Goal: Task Accomplishment & Management: Use online tool/utility

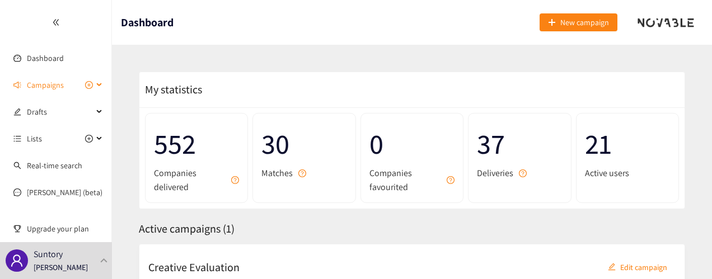
click at [73, 90] on span "Campaigns" at bounding box center [60, 85] width 66 height 22
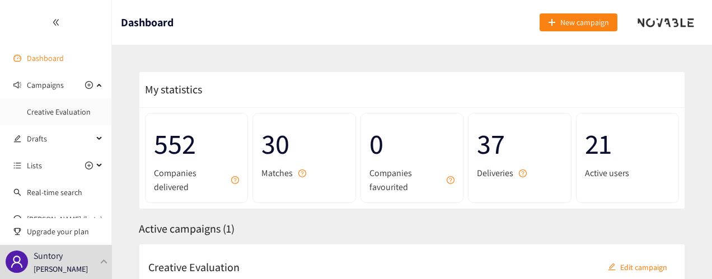
click at [61, 63] on link "Dashboard" at bounding box center [45, 58] width 37 height 10
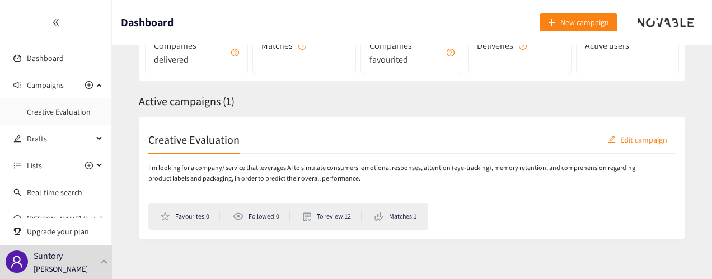
scroll to position [135, 0]
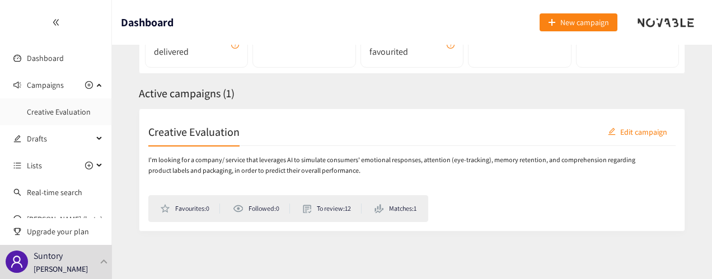
click at [321, 209] on li "To review: 12" at bounding box center [332, 209] width 59 height 10
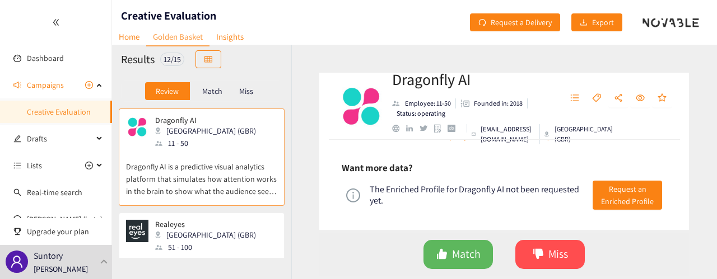
scroll to position [611, 0]
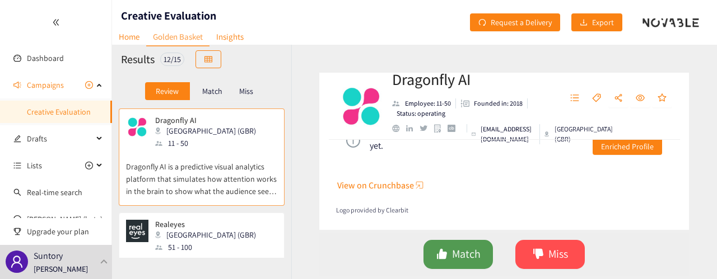
click at [470, 257] on span "Match" at bounding box center [466, 254] width 29 height 17
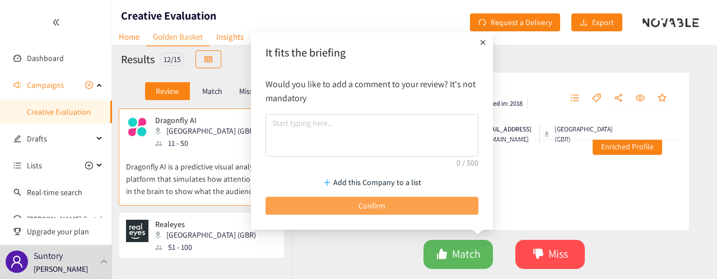
click at [381, 203] on span "Confirm" at bounding box center [371, 206] width 27 height 12
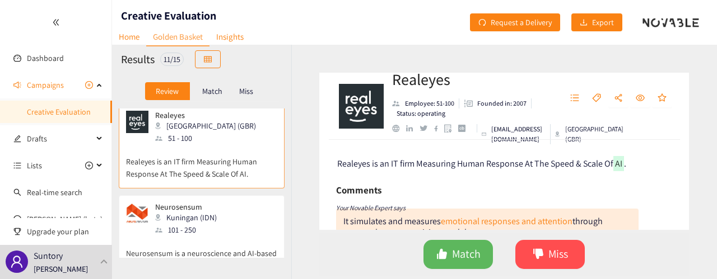
scroll to position [0, 0]
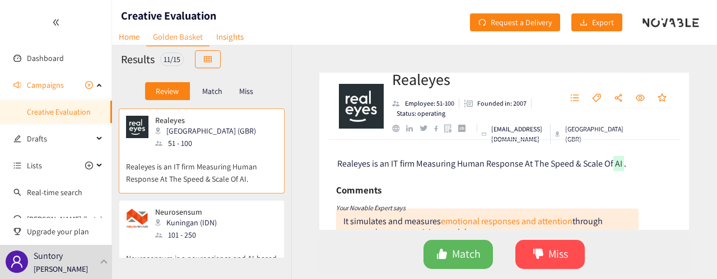
click at [230, 146] on div "Realeyes London (GBR) 51 - 100" at bounding box center [201, 133] width 151 height 34
drag, startPoint x: 461, startPoint y: 81, endPoint x: 390, endPoint y: 83, distance: 71.2
click at [390, 83] on div "Realeyes Employee: 51-100 Founded in: 2007 Status: operating [EMAIL_ADDRESS][DO…" at bounding box center [503, 106] width 369 height 67
copy h2 "Realeyes"
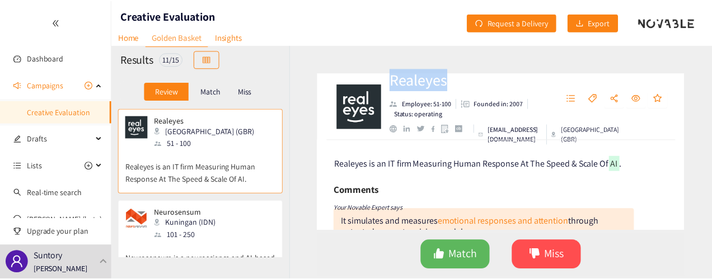
scroll to position [56, 0]
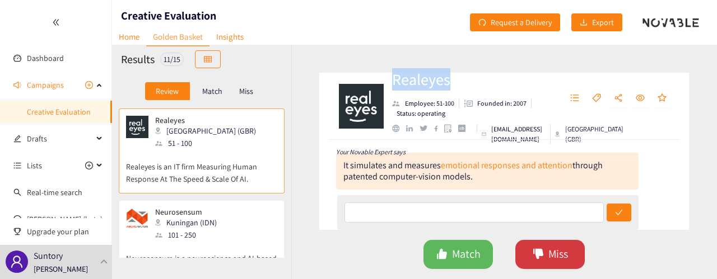
click at [526, 252] on button "Miss" at bounding box center [549, 254] width 69 height 29
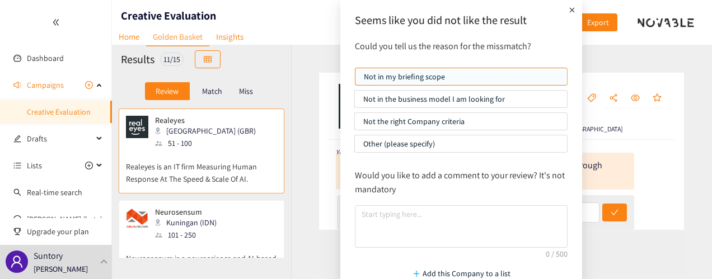
click at [428, 116] on p "Not the right Company criteria" at bounding box center [460, 121] width 195 height 17
click at [355, 124] on input "Not the right Company criteria" at bounding box center [355, 124] width 0 height 0
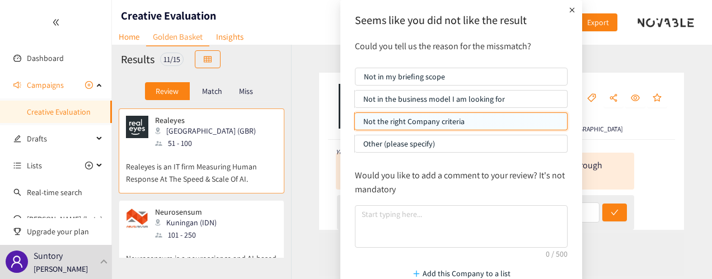
scroll to position [53, 0]
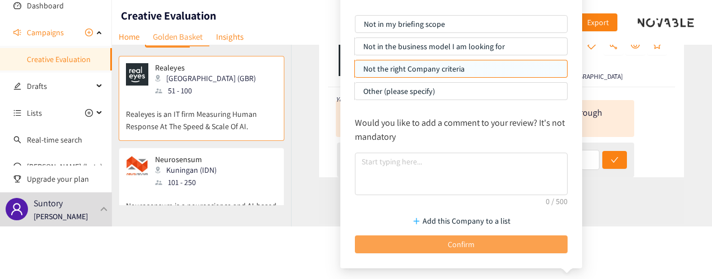
click at [514, 249] on button "Confirm" at bounding box center [461, 245] width 213 height 18
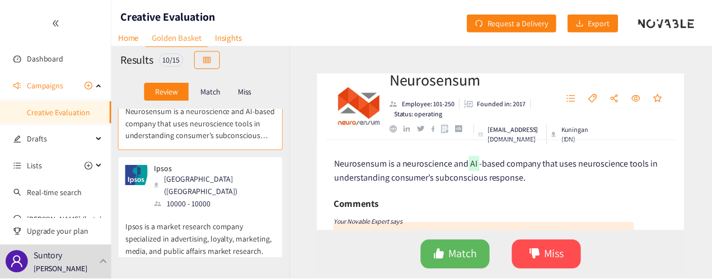
scroll to position [0, 0]
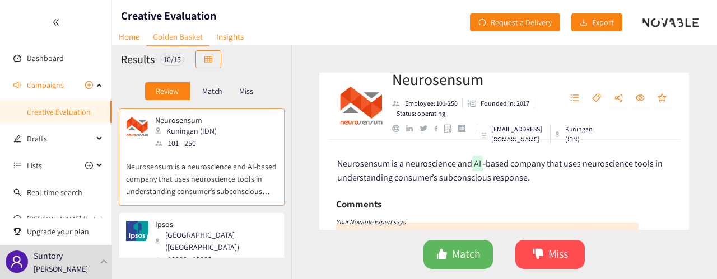
click at [241, 172] on p "Neurosensum is a neuroscience and AI-based company that uses neuroscience tools…" at bounding box center [201, 173] width 151 height 48
drag, startPoint x: 500, startPoint y: 78, endPoint x: 392, endPoint y: 79, distance: 107.5
click at [392, 79] on h2 "Neurosensum" at bounding box center [470, 79] width 157 height 22
copy h2 "Neurosensum"
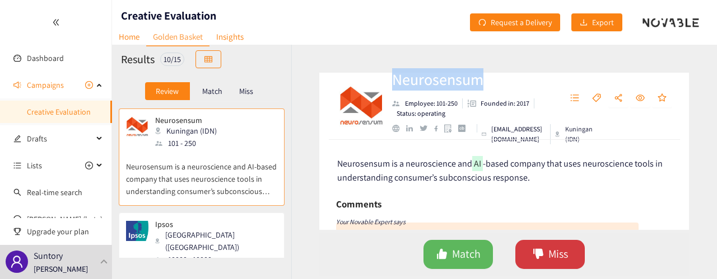
click at [540, 256] on icon "dislike" at bounding box center [538, 254] width 10 height 10
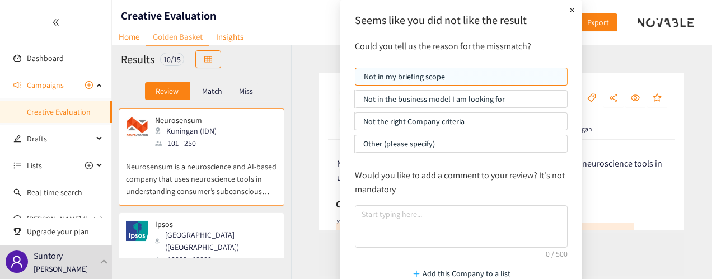
click at [421, 115] on p "Not the right Company criteria" at bounding box center [460, 121] width 195 height 17
click at [355, 124] on input "Not the right Company criteria" at bounding box center [355, 124] width 0 height 0
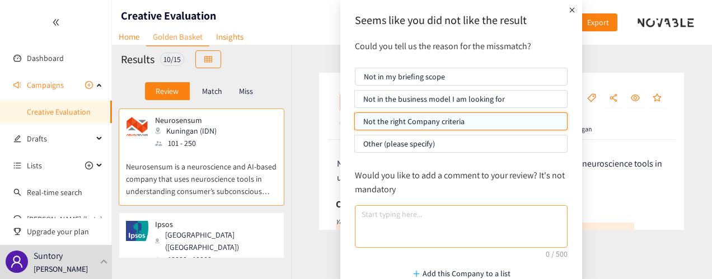
scroll to position [53, 0]
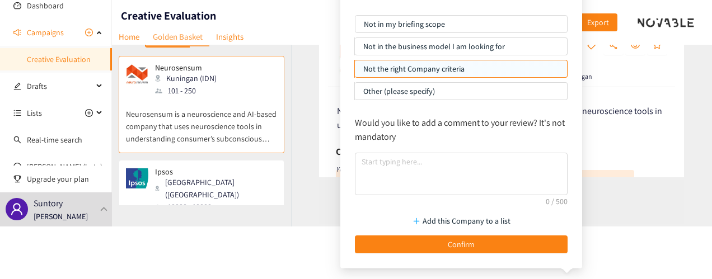
click at [528, 236] on button "Confirm" at bounding box center [461, 245] width 213 height 18
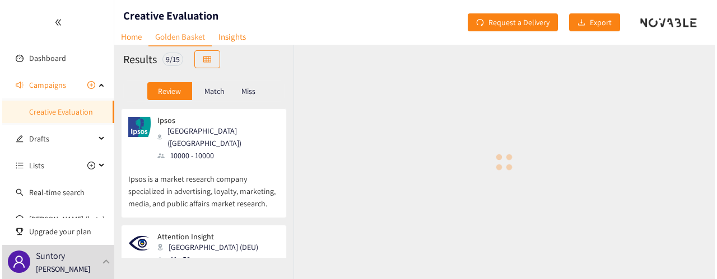
scroll to position [0, 0]
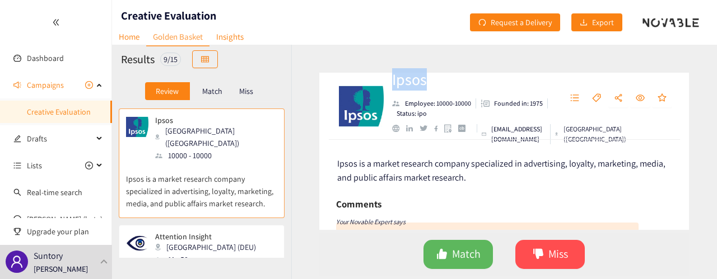
drag, startPoint x: 443, startPoint y: 83, endPoint x: 391, endPoint y: 82, distance: 52.6
click at [391, 82] on div "Ipsos Employee: 10000-10000 Founded in: 1975 Status: ipo [EMAIL_ADDRESS][DOMAIN…" at bounding box center [503, 106] width 369 height 67
copy h2 "Ipsos"
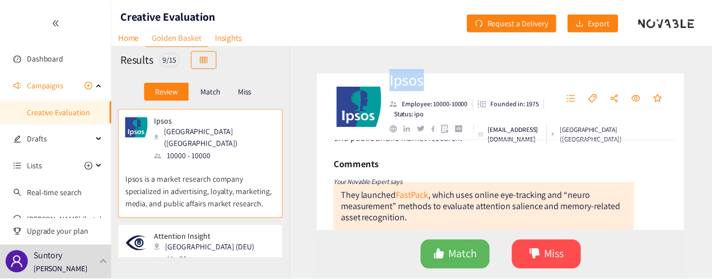
scroll to position [56, 0]
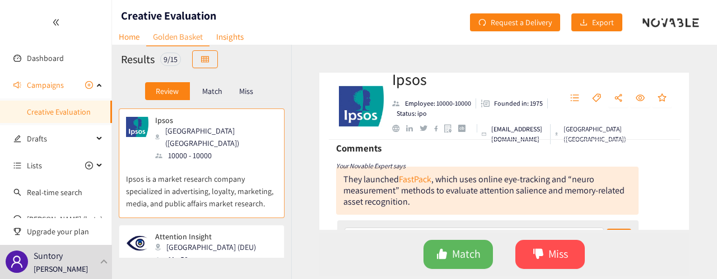
drag, startPoint x: 434, startPoint y: 201, endPoint x: 416, endPoint y: 205, distance: 19.0
click at [416, 205] on div "They launched FastPack , which uses online eye‑tracking and “neuro measurement”…" at bounding box center [487, 191] width 302 height 48
click at [556, 255] on span "Miss" at bounding box center [558, 254] width 20 height 17
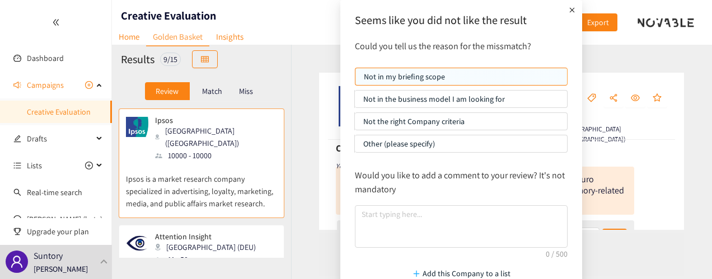
click at [431, 125] on p "Not the right Company criteria" at bounding box center [460, 121] width 195 height 17
click at [355, 124] on input "Not the right Company criteria" at bounding box center [355, 124] width 0 height 0
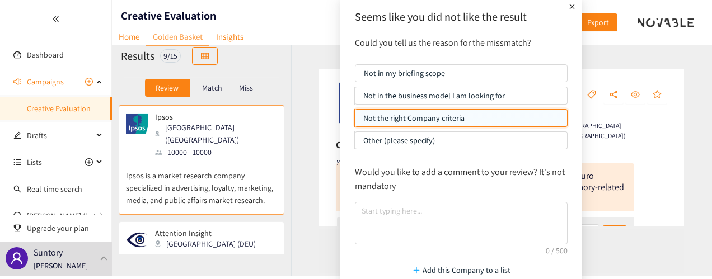
scroll to position [53, 0]
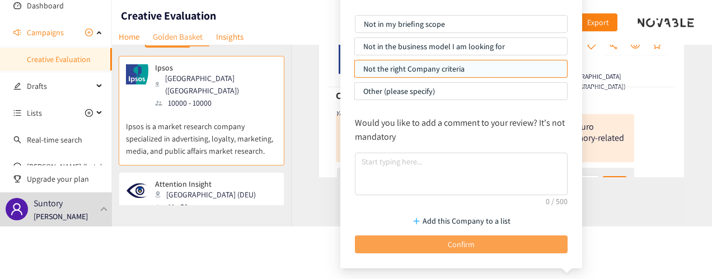
click at [493, 245] on button "Confirm" at bounding box center [461, 245] width 213 height 18
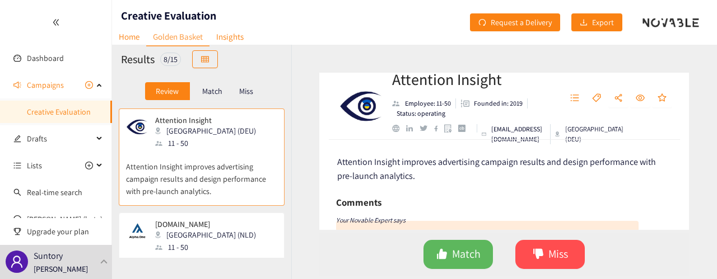
scroll to position [0, 0]
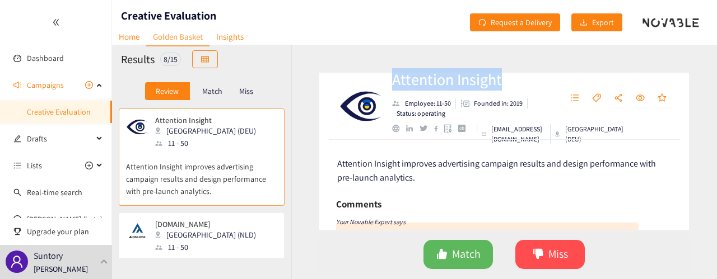
drag, startPoint x: 512, startPoint y: 77, endPoint x: 388, endPoint y: 78, distance: 123.7
click at [388, 78] on div "Attention Insight Employee: 11-50 Founded in: 2019 Status: operating [EMAIL_ADD…" at bounding box center [503, 106] width 369 height 67
copy h2 "Attention Insight"
click at [472, 264] on button "Match" at bounding box center [457, 254] width 69 height 29
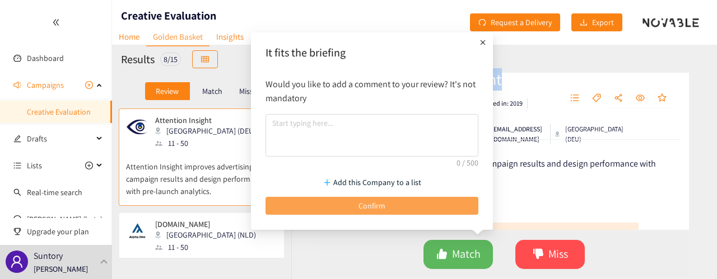
click at [444, 198] on button "Confirm" at bounding box center [371, 206] width 213 height 18
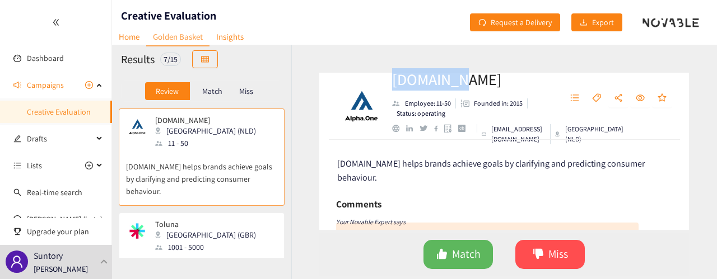
drag, startPoint x: 464, startPoint y: 84, endPoint x: 395, endPoint y: 85, distance: 68.3
click at [392, 85] on h2 "[DOMAIN_NAME]" at bounding box center [470, 79] width 157 height 22
copy h2 "[DOMAIN_NAME]"
click at [544, 255] on button "Miss" at bounding box center [549, 254] width 69 height 29
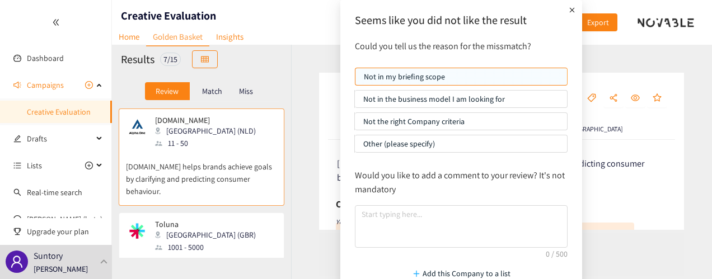
click at [464, 128] on p "Not the right Company criteria" at bounding box center [460, 121] width 195 height 17
click at [355, 124] on input "Not the right Company criteria" at bounding box center [355, 124] width 0 height 0
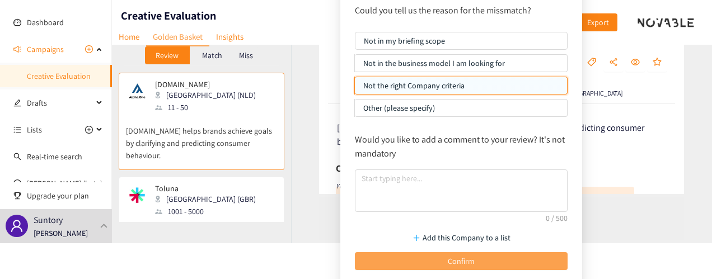
scroll to position [53, 0]
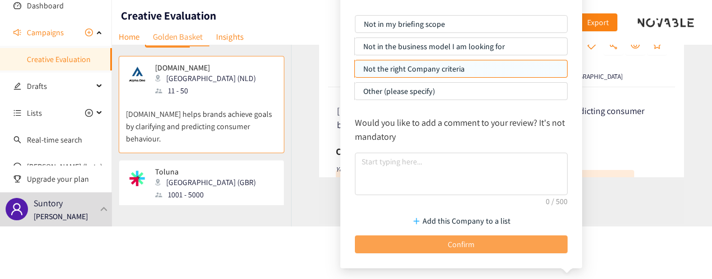
click at [533, 247] on button "Confirm" at bounding box center [461, 245] width 213 height 18
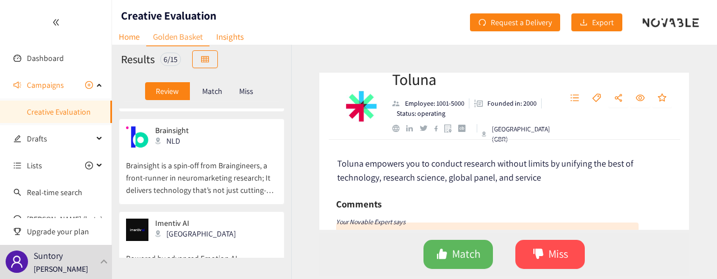
scroll to position [0, 0]
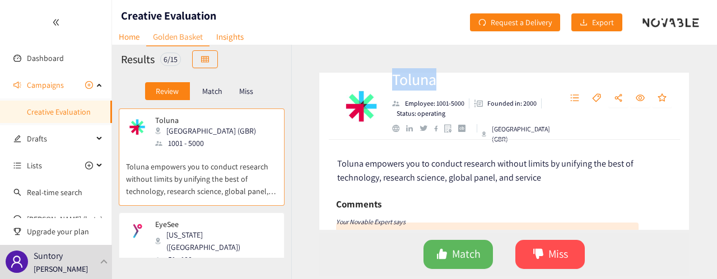
drag, startPoint x: 439, startPoint y: 85, endPoint x: 392, endPoint y: 88, distance: 47.7
click at [392, 88] on h2 "Toluna" at bounding box center [470, 79] width 157 height 22
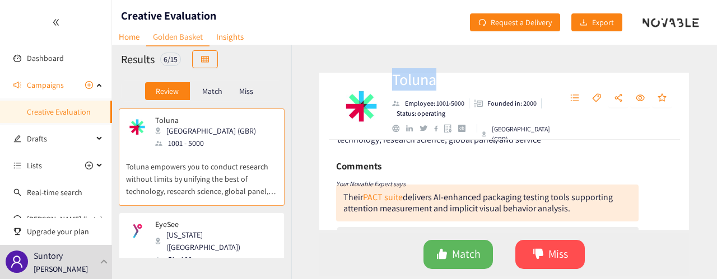
scroll to position [56, 0]
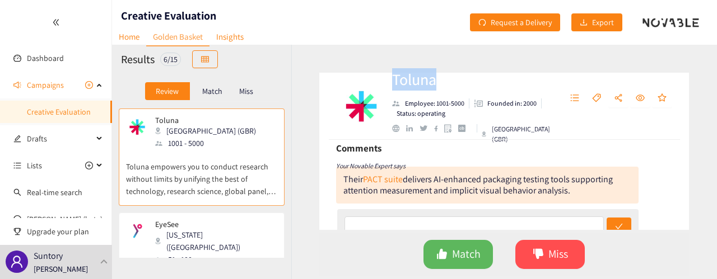
copy h2 "Toluna"
drag, startPoint x: 363, startPoint y: 181, endPoint x: 407, endPoint y: 176, distance: 44.5
click at [407, 176] on div "Their PACT suite delivers AI-enhanced packaging testing tools supporting attent…" at bounding box center [477, 185] width 269 height 23
copy div "PACT suite"
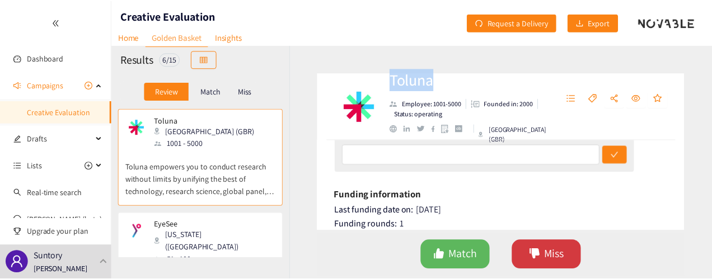
scroll to position [168, 0]
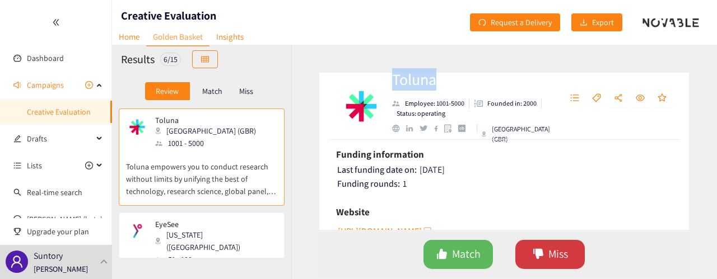
click at [575, 256] on button "Miss" at bounding box center [549, 254] width 69 height 29
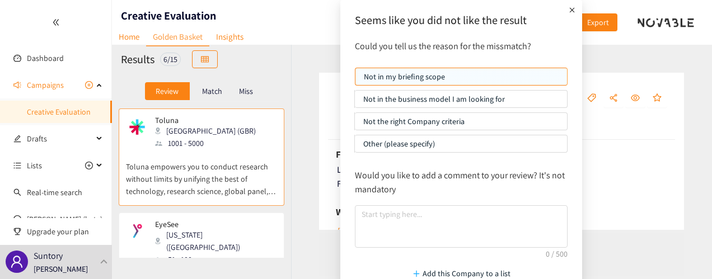
click at [450, 115] on p "Not the right Company criteria" at bounding box center [460, 121] width 195 height 17
click at [355, 124] on input "Not the right Company criteria" at bounding box center [355, 124] width 0 height 0
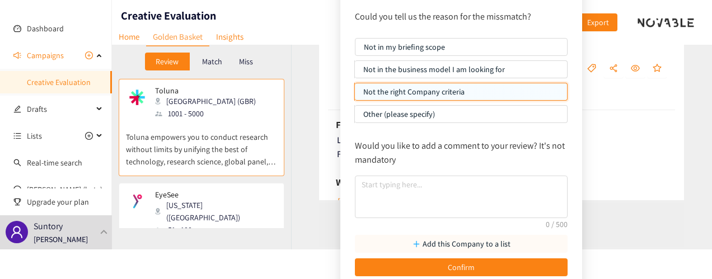
scroll to position [53, 0]
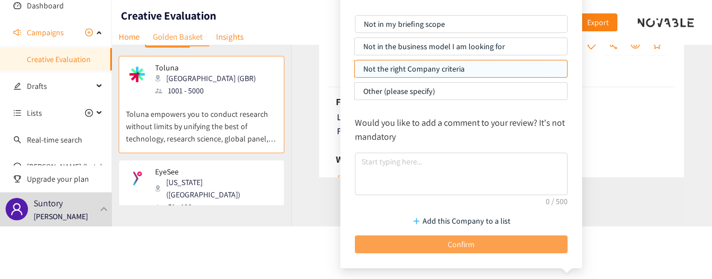
click at [526, 247] on button "Confirm" at bounding box center [461, 245] width 213 height 18
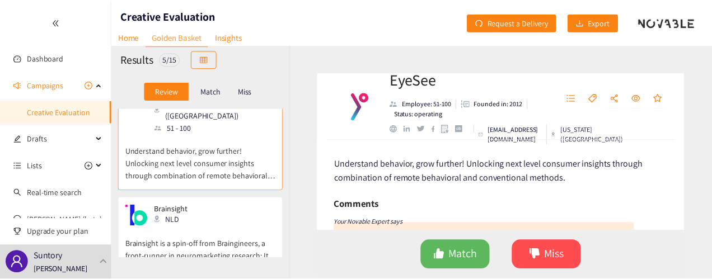
scroll to position [0, 0]
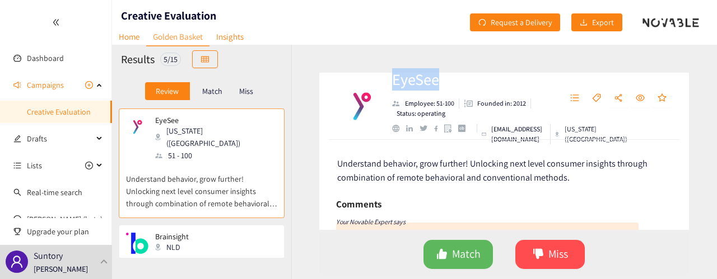
drag, startPoint x: 447, startPoint y: 81, endPoint x: 389, endPoint y: 83, distance: 58.8
click at [389, 83] on div "EyeSee Employee: 51-100 Founded in: 2012 Status: operating [EMAIL_ADDRESS][DOMA…" at bounding box center [503, 106] width 369 height 67
copy h2 "EyeSee"
click at [556, 254] on span "Miss" at bounding box center [558, 254] width 20 height 17
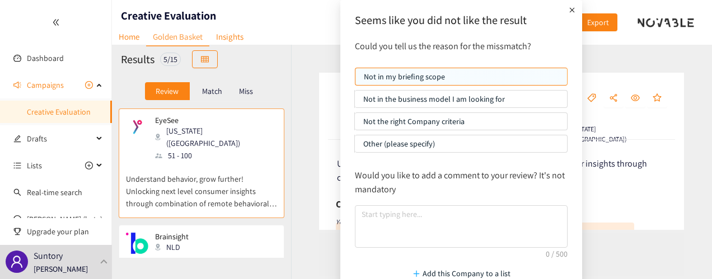
click at [487, 120] on p "Not the right Company criteria" at bounding box center [460, 121] width 195 height 17
click at [355, 124] on input "Not the right Company criteria" at bounding box center [355, 124] width 0 height 0
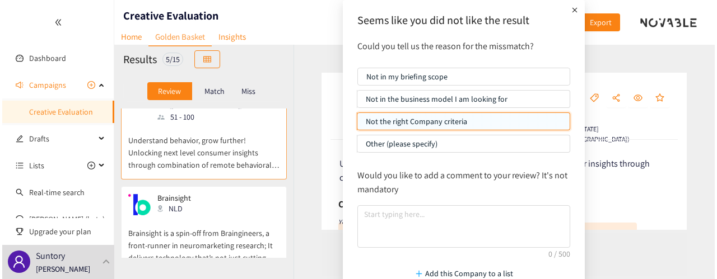
scroll to position [56, 0]
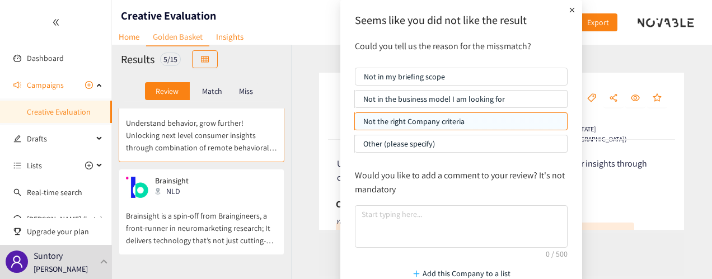
click at [259, 183] on div "Brainsight NLD" at bounding box center [201, 187] width 151 height 22
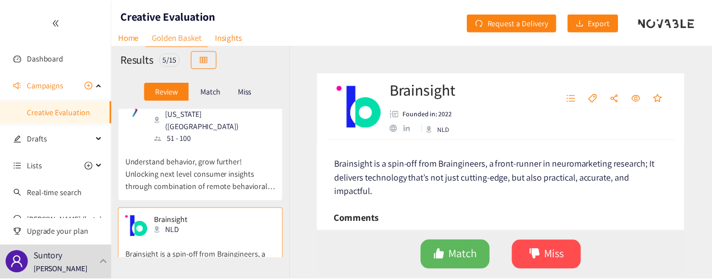
scroll to position [0, 0]
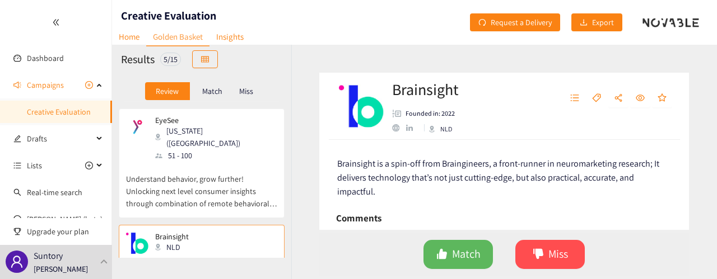
click at [235, 162] on p "Understand behavior, grow further! Unlocking next level consumer insights throu…" at bounding box center [201, 186] width 151 height 48
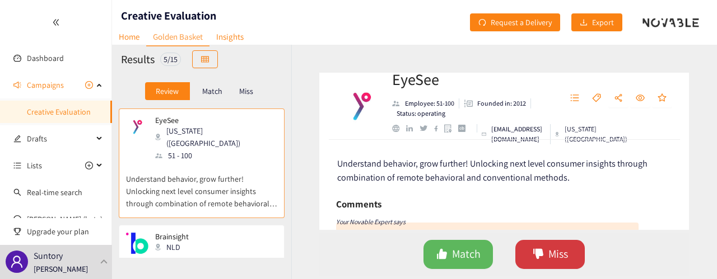
click at [545, 253] on button "Miss" at bounding box center [549, 254] width 69 height 29
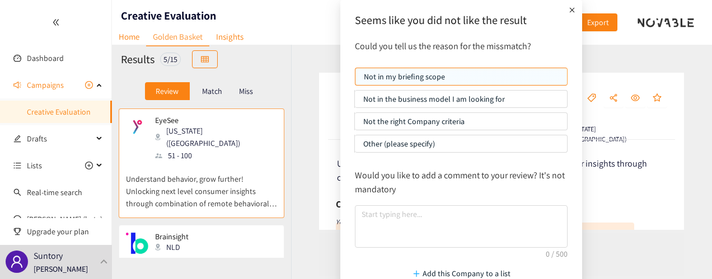
click at [480, 118] on p "Not the right Company criteria" at bounding box center [460, 121] width 195 height 17
click at [355, 124] on input "Not the right Company criteria" at bounding box center [355, 124] width 0 height 0
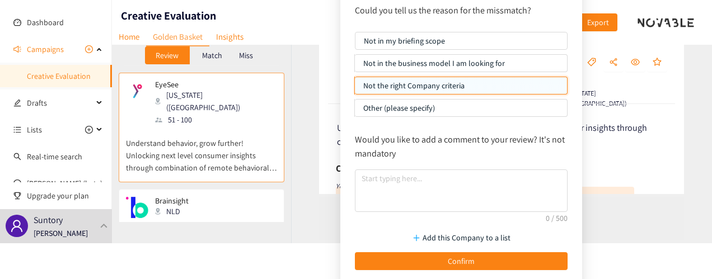
scroll to position [53, 0]
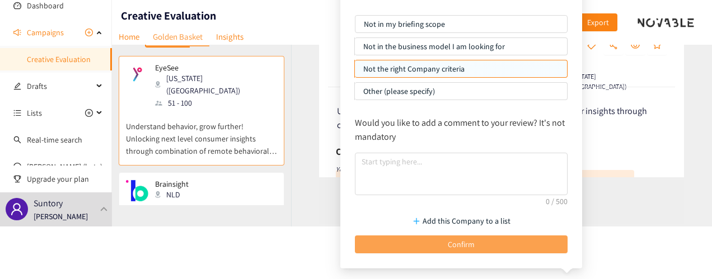
click at [498, 238] on button "Confirm" at bounding box center [461, 245] width 213 height 18
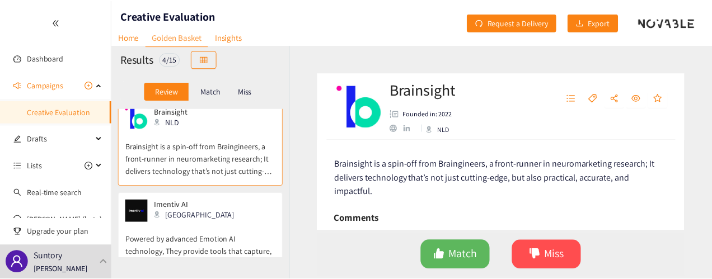
scroll to position [0, 0]
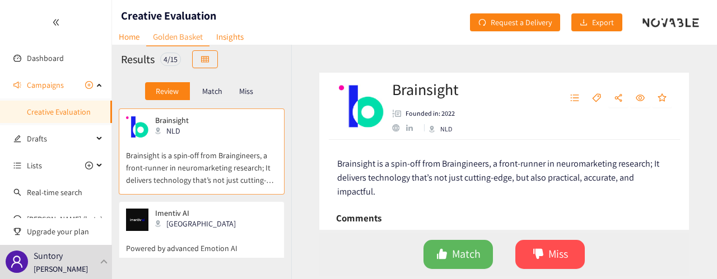
click at [230, 170] on p "Brainsight is a spin-off from Braingineers, a front-runner in neuromarketing re…" at bounding box center [201, 162] width 151 height 48
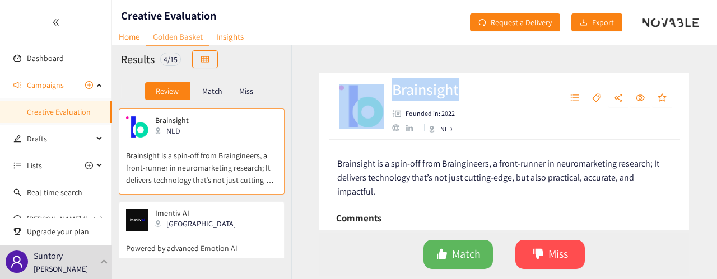
drag, startPoint x: 476, startPoint y: 88, endPoint x: 385, endPoint y: 92, distance: 90.8
click at [385, 92] on div "Brainsight Founded in: 2022 NLD" at bounding box center [503, 106] width 369 height 67
copy div "Brainsight"
click at [541, 257] on icon "dislike" at bounding box center [537, 254] width 11 height 11
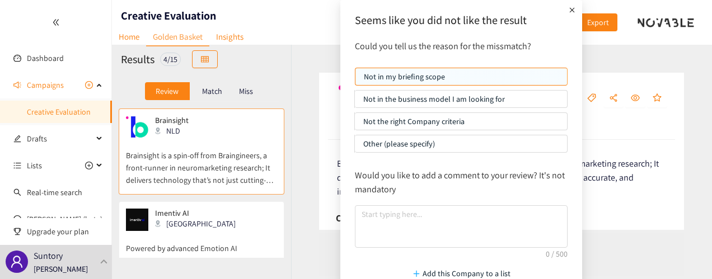
click at [452, 116] on p "Not the right Company criteria" at bounding box center [460, 121] width 195 height 17
click at [355, 124] on input "Not the right Company criteria" at bounding box center [355, 124] width 0 height 0
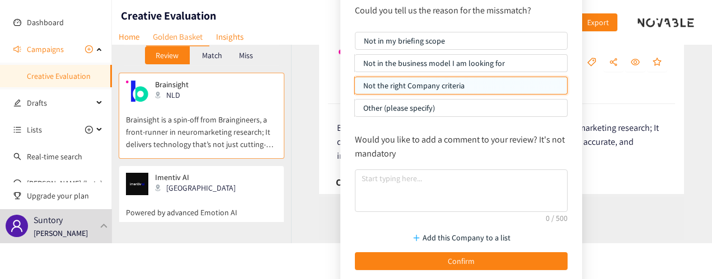
scroll to position [53, 0]
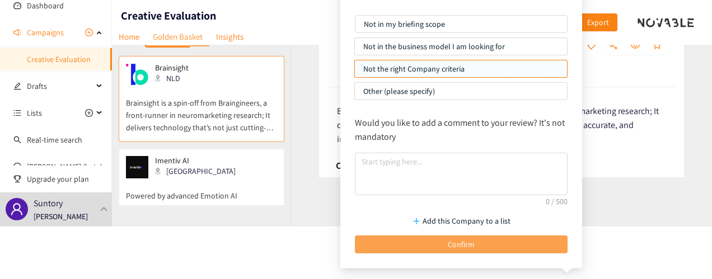
click at [555, 245] on button "Confirm" at bounding box center [461, 245] width 213 height 18
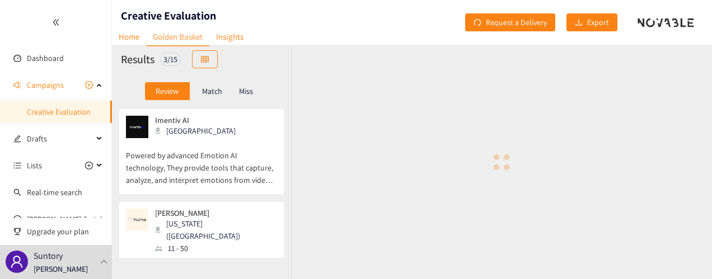
scroll to position [0, 0]
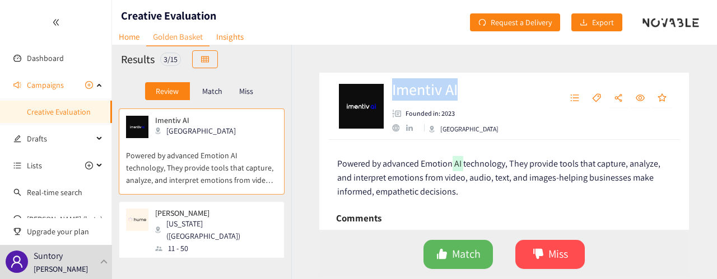
drag, startPoint x: 459, startPoint y: 87, endPoint x: 393, endPoint y: 92, distance: 66.3
click at [393, 92] on h2 "Imentiv AI" at bounding box center [445, 89] width 106 height 22
click at [550, 267] on button "Miss" at bounding box center [549, 254] width 69 height 29
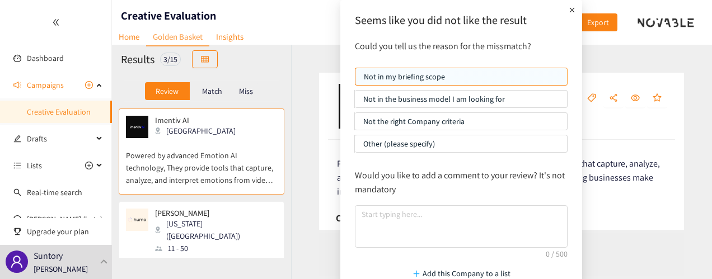
click at [498, 117] on p "Not the right Company criteria" at bounding box center [460, 121] width 195 height 17
click at [355, 124] on input "Not the right Company criteria" at bounding box center [355, 124] width 0 height 0
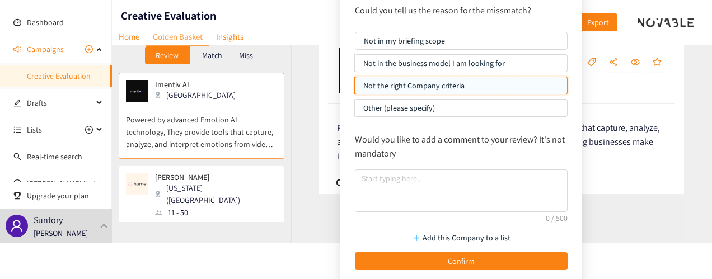
scroll to position [53, 0]
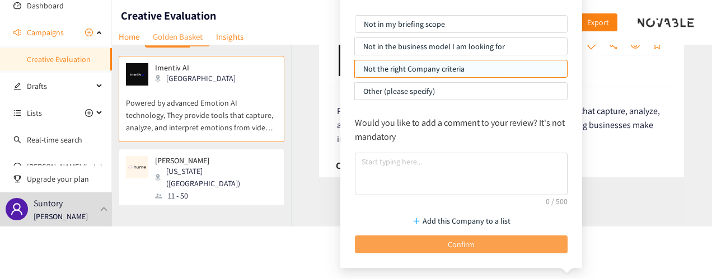
click at [532, 237] on button "Confirm" at bounding box center [461, 245] width 213 height 18
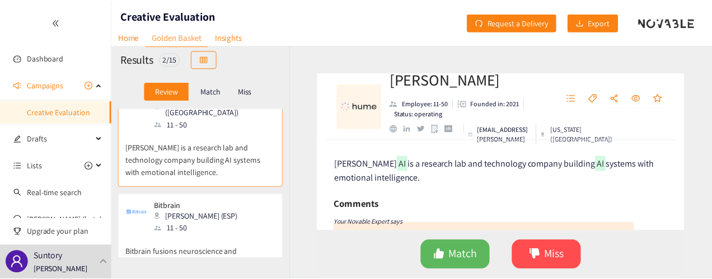
scroll to position [58, 0]
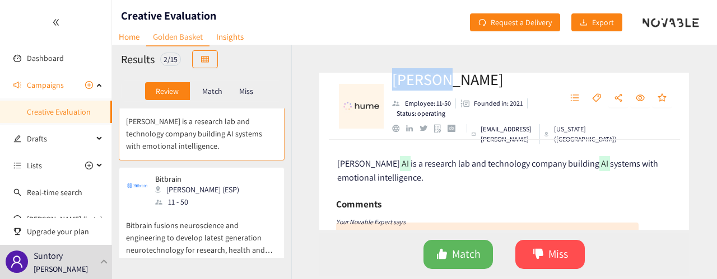
drag, startPoint x: 465, startPoint y: 81, endPoint x: 392, endPoint y: 81, distance: 72.2
click at [392, 81] on h2 "[PERSON_NAME]" at bounding box center [470, 79] width 157 height 22
click at [545, 258] on button "Miss" at bounding box center [549, 254] width 69 height 29
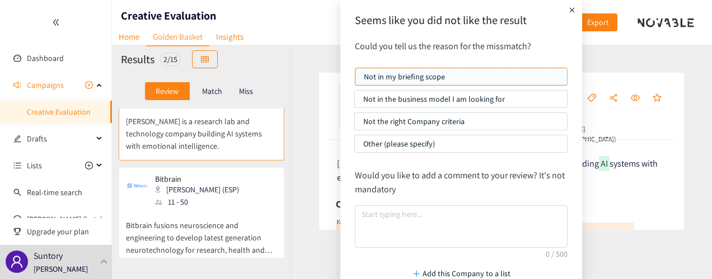
click at [502, 125] on p "Not the right Company criteria" at bounding box center [460, 121] width 195 height 17
click at [355, 124] on input "Not the right Company criteria" at bounding box center [355, 124] width 0 height 0
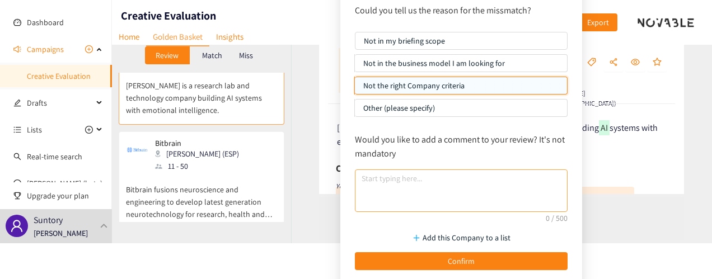
scroll to position [53, 0]
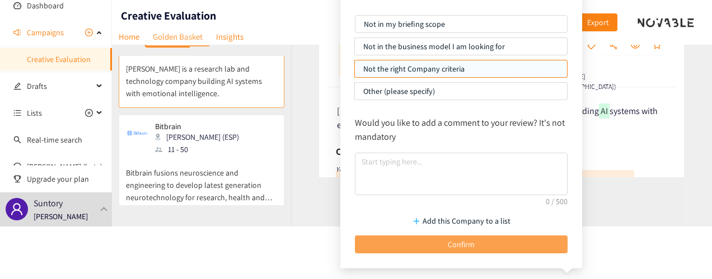
click at [516, 245] on button "Confirm" at bounding box center [461, 245] width 213 height 18
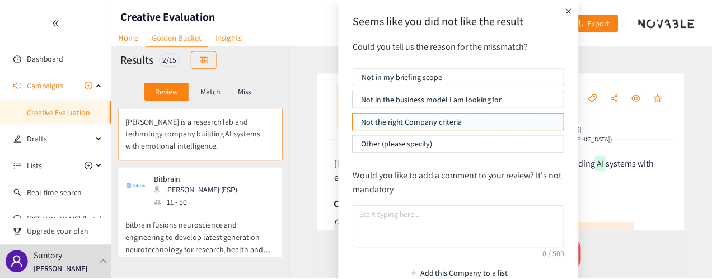
scroll to position [0, 0]
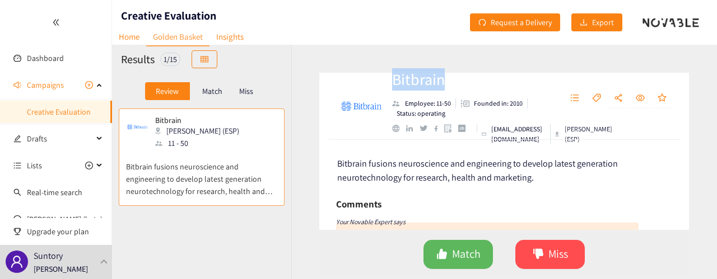
drag, startPoint x: 446, startPoint y: 79, endPoint x: 391, endPoint y: 77, distance: 54.9
click at [391, 77] on div "Bitbrain Employee: 11-50 Founded in: 2010 Status: operating [EMAIL_ADDRESS][DOM…" at bounding box center [503, 106] width 369 height 67
click at [550, 263] on span "Miss" at bounding box center [558, 254] width 20 height 17
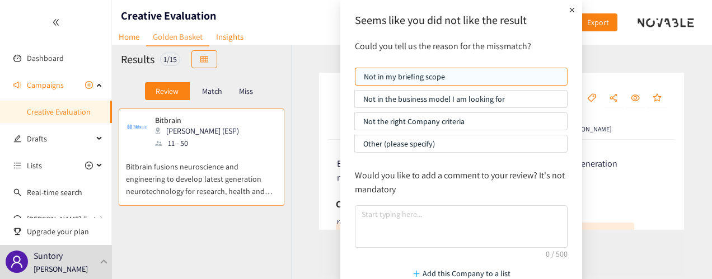
click at [470, 119] on p "Not the right Company criteria" at bounding box center [460, 121] width 195 height 17
click at [355, 124] on input "Not the right Company criteria" at bounding box center [355, 124] width 0 height 0
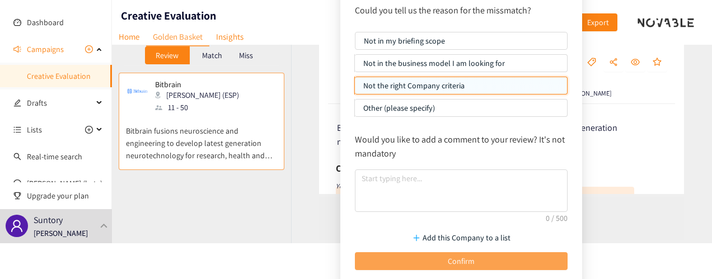
scroll to position [53, 0]
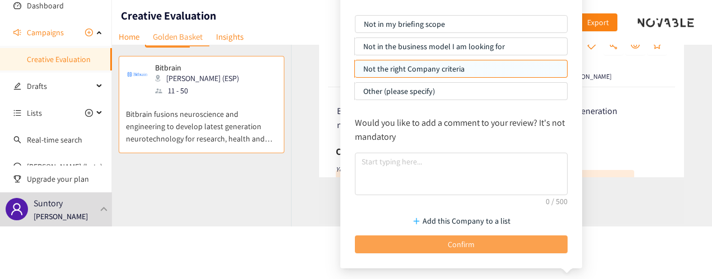
click at [539, 246] on button "Confirm" at bounding box center [461, 245] width 213 height 18
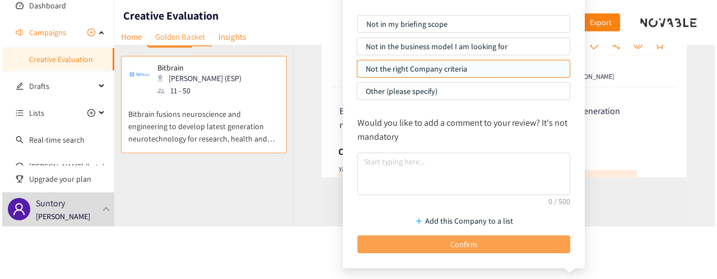
scroll to position [0, 0]
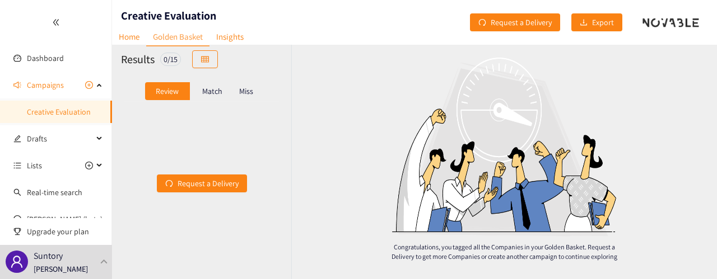
click at [213, 89] on p "Match" at bounding box center [212, 91] width 20 height 9
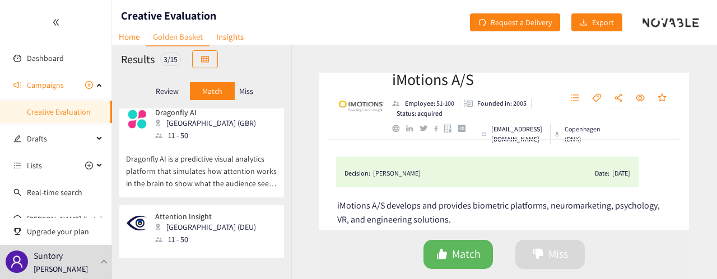
scroll to position [161, 0]
